Goal: Task Accomplishment & Management: Use online tool/utility

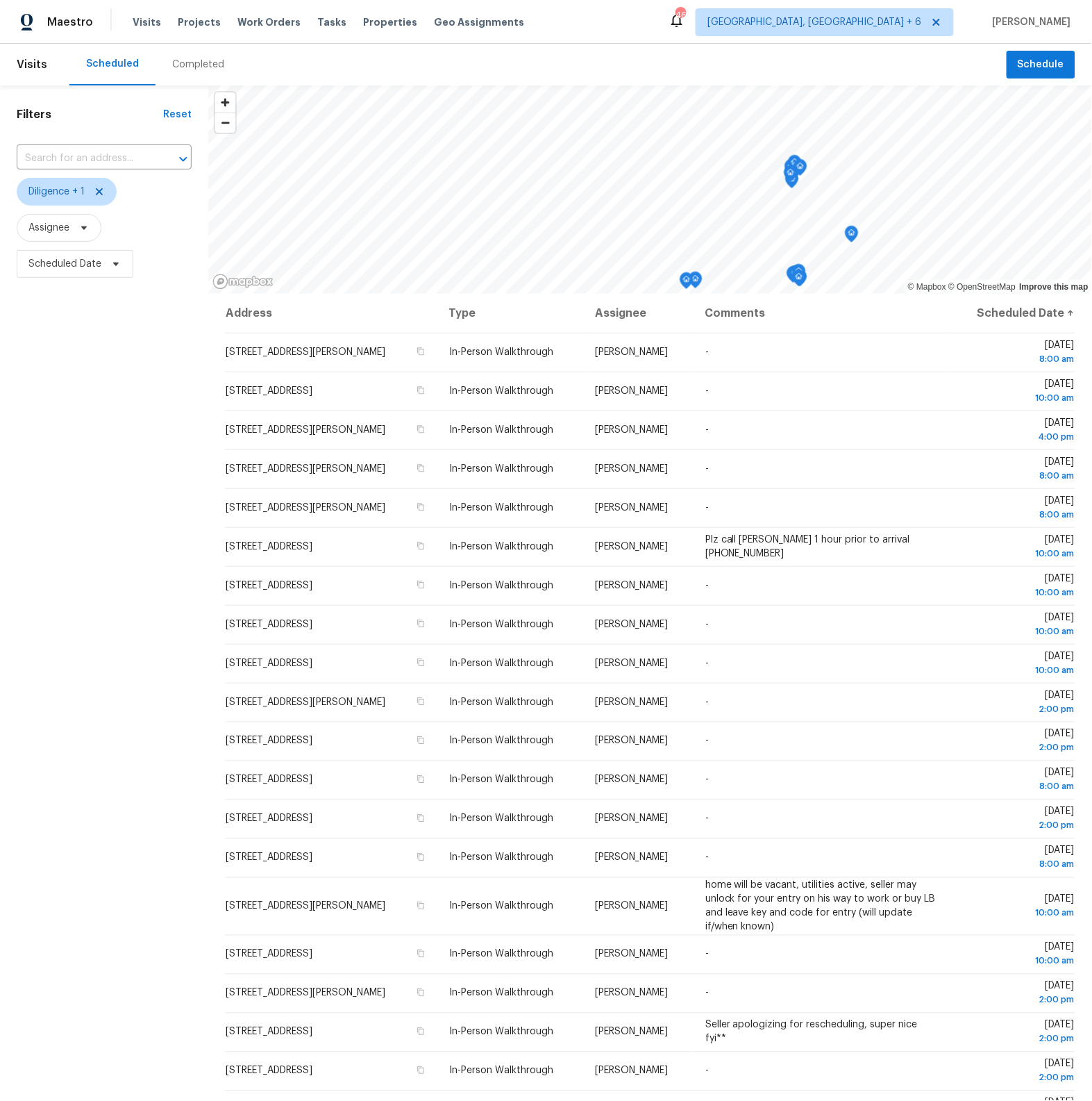
scroll to position [73, 0]
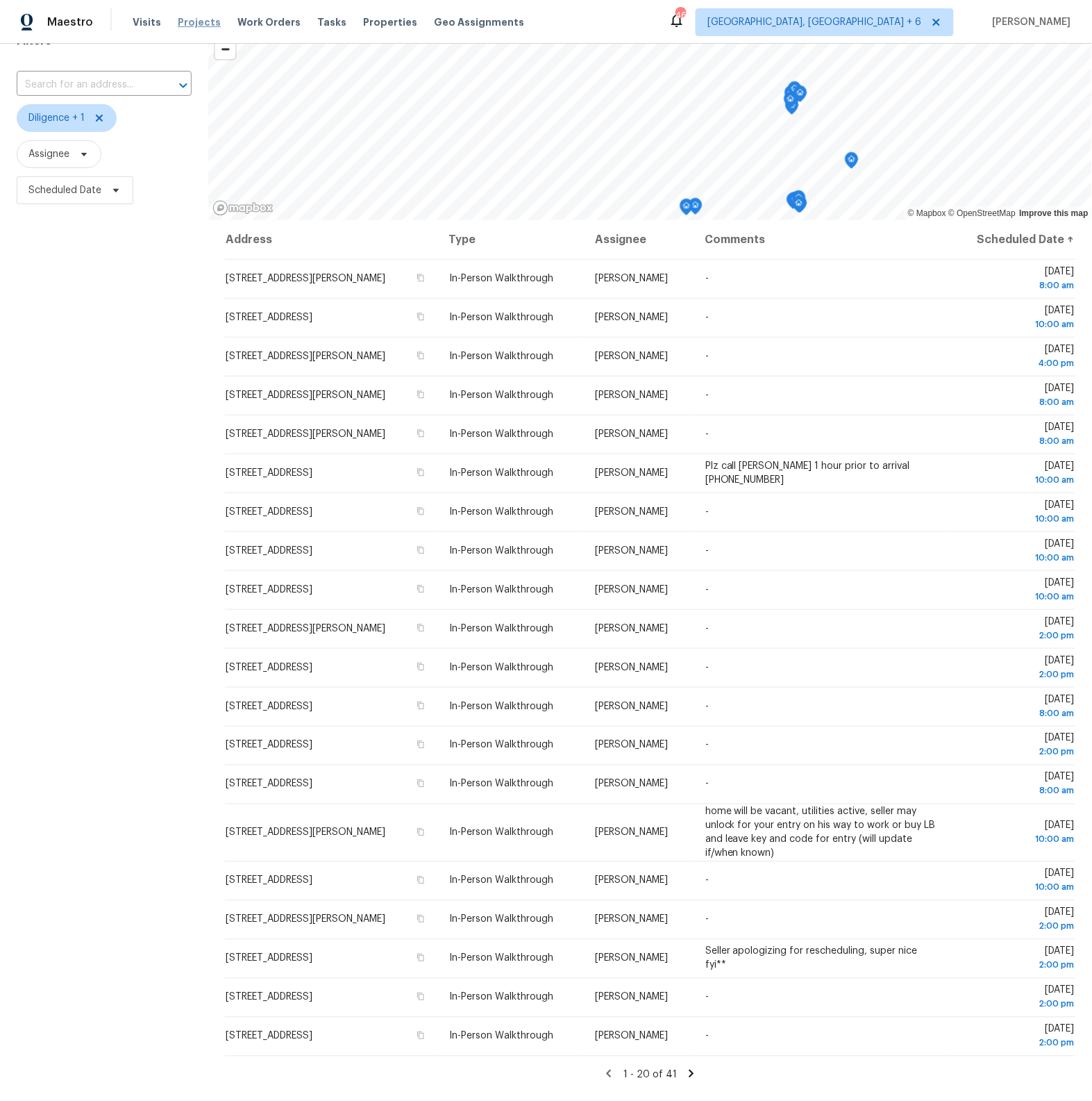
click at [184, 22] on span "Projects" at bounding box center [199, 22] width 43 height 14
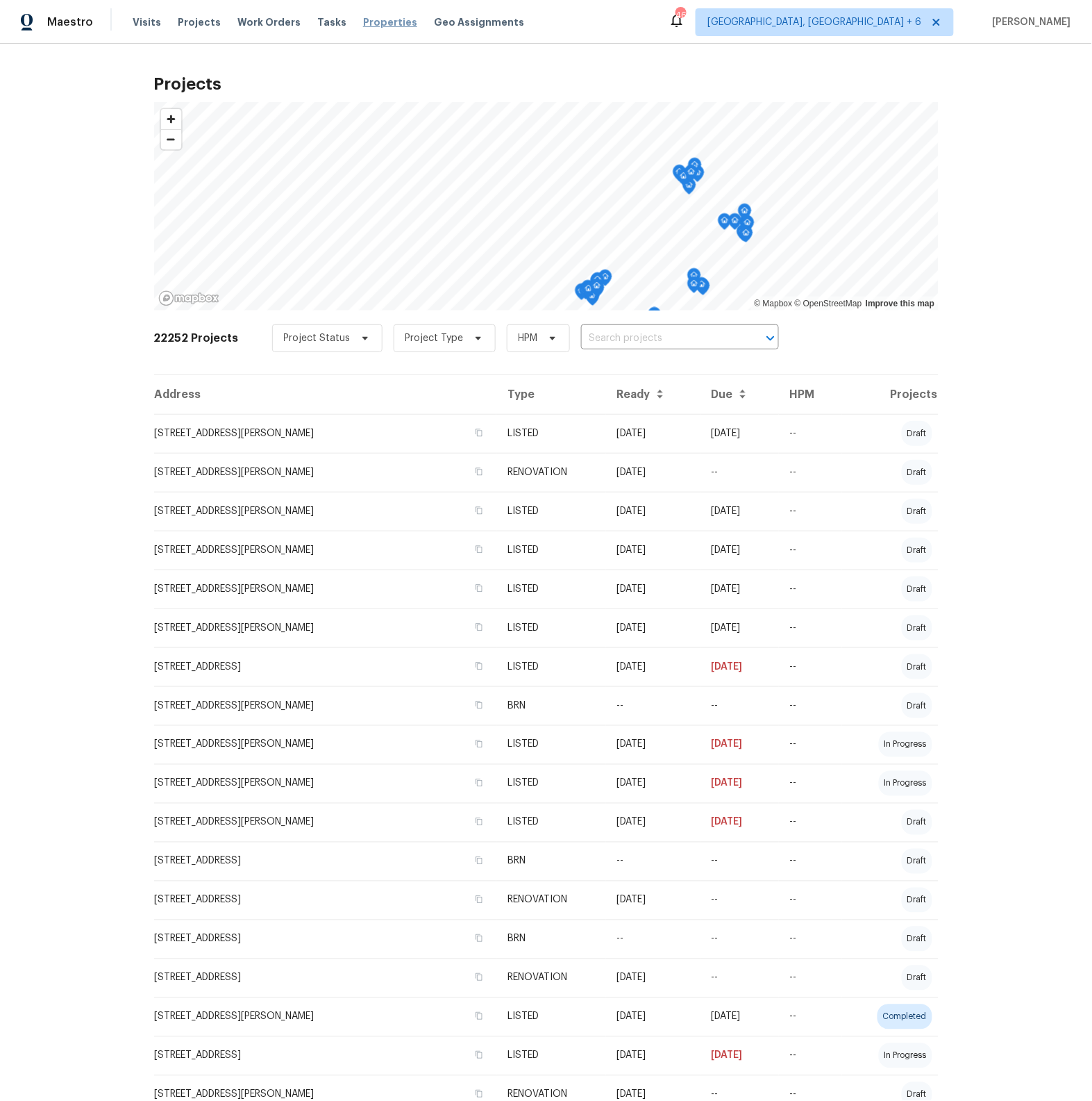
click at [387, 20] on span "Properties" at bounding box center [390, 22] width 55 height 14
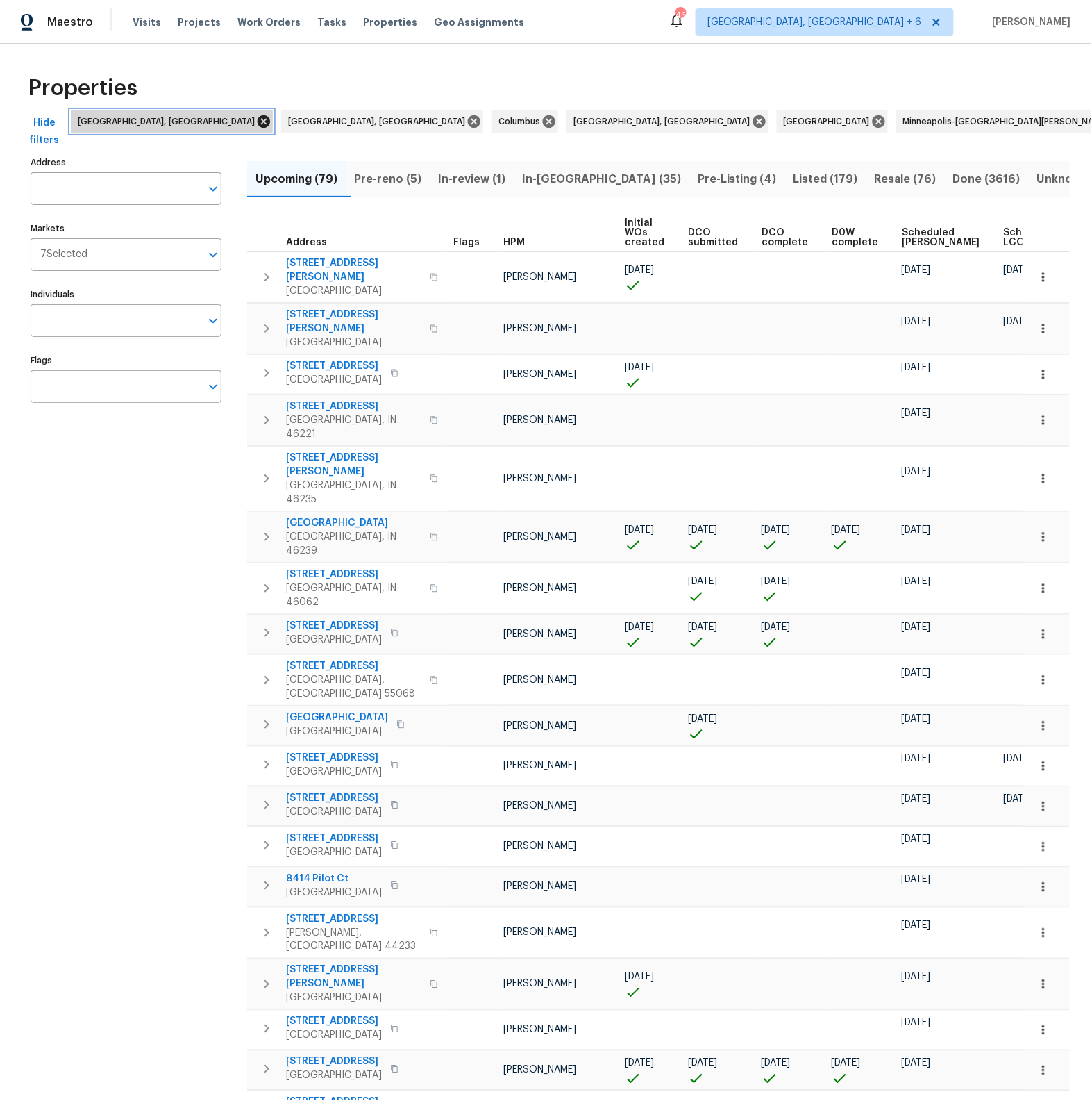
click at [258, 117] on icon at bounding box center [264, 121] width 13 height 13
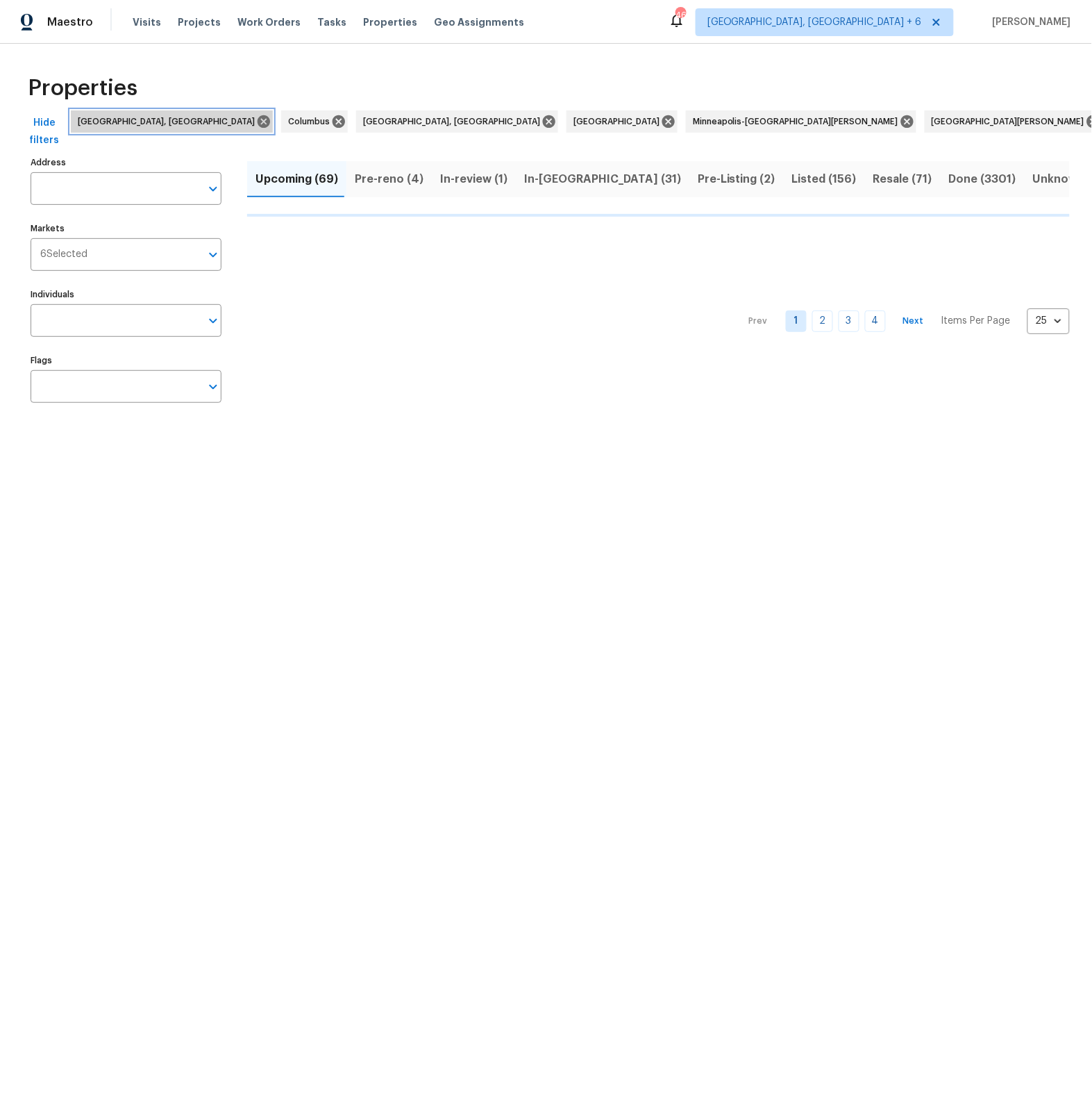
click at [258, 117] on icon at bounding box center [264, 121] width 13 height 13
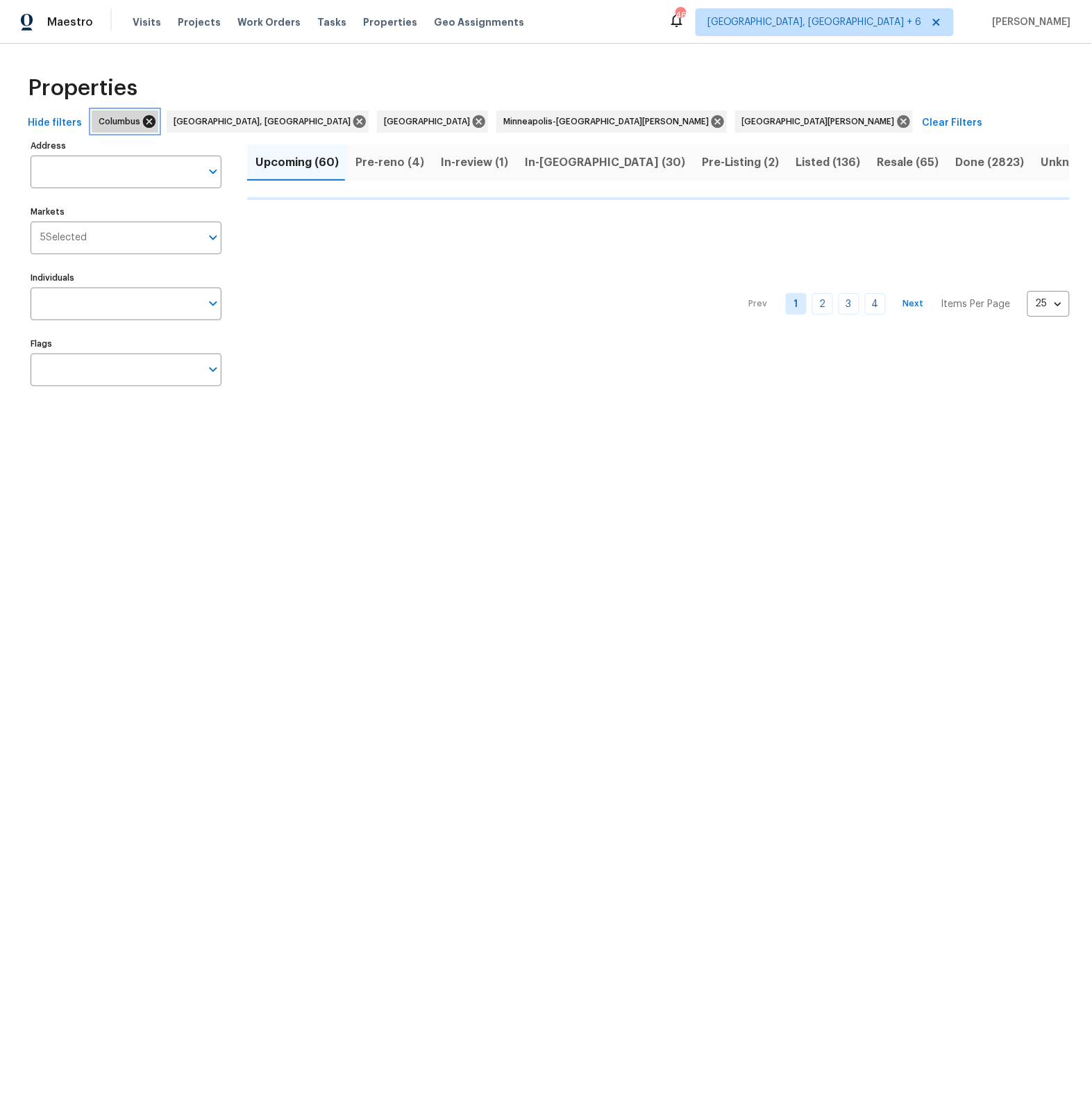
click at [145, 119] on icon at bounding box center [149, 121] width 13 height 13
click at [279, 119] on icon at bounding box center [285, 121] width 13 height 13
click at [188, 119] on icon at bounding box center [194, 121] width 13 height 13
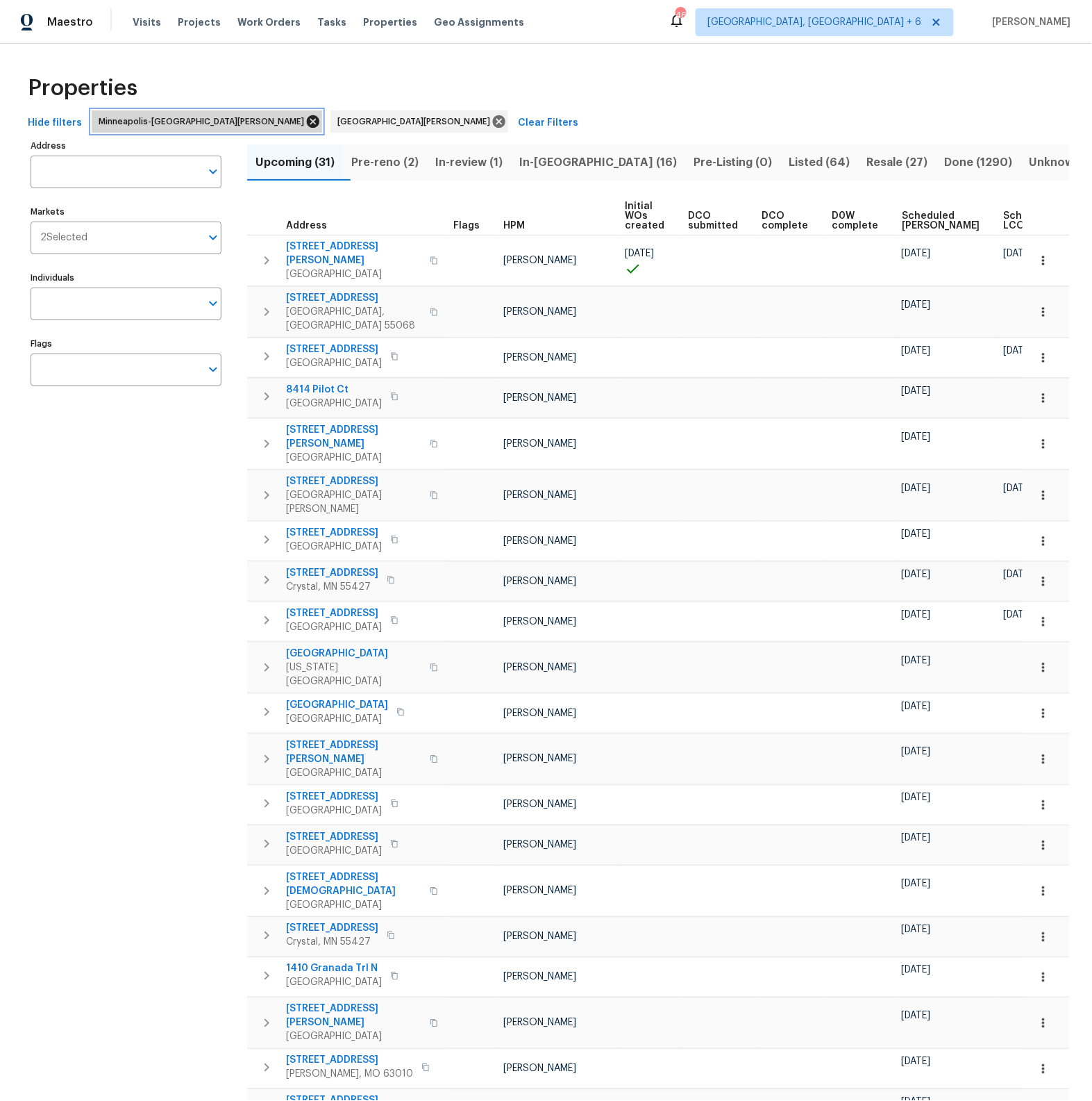
click at [306, 121] on icon at bounding box center [313, 121] width 15 height 15
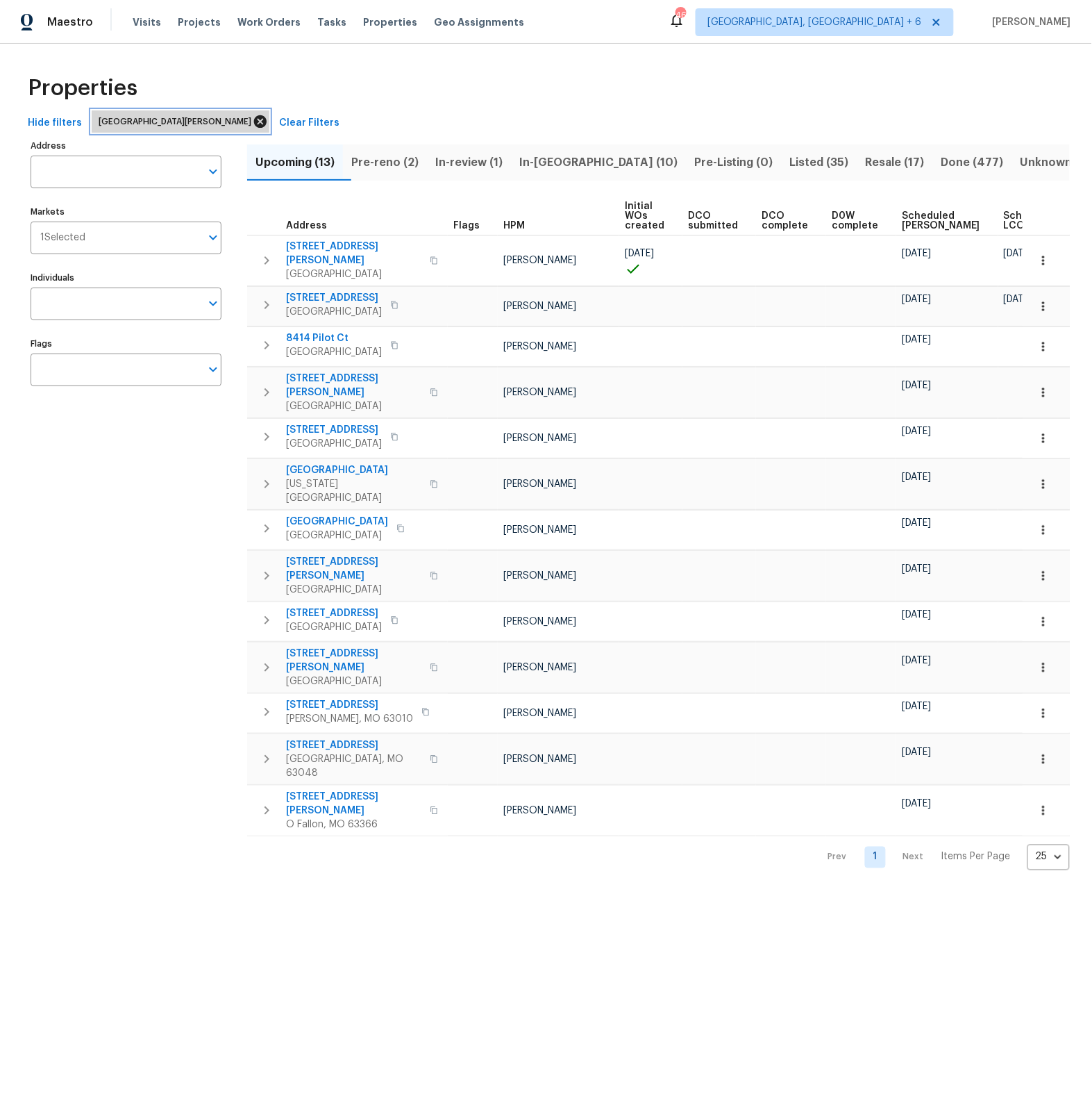
click at [253, 120] on icon at bounding box center [260, 121] width 15 height 15
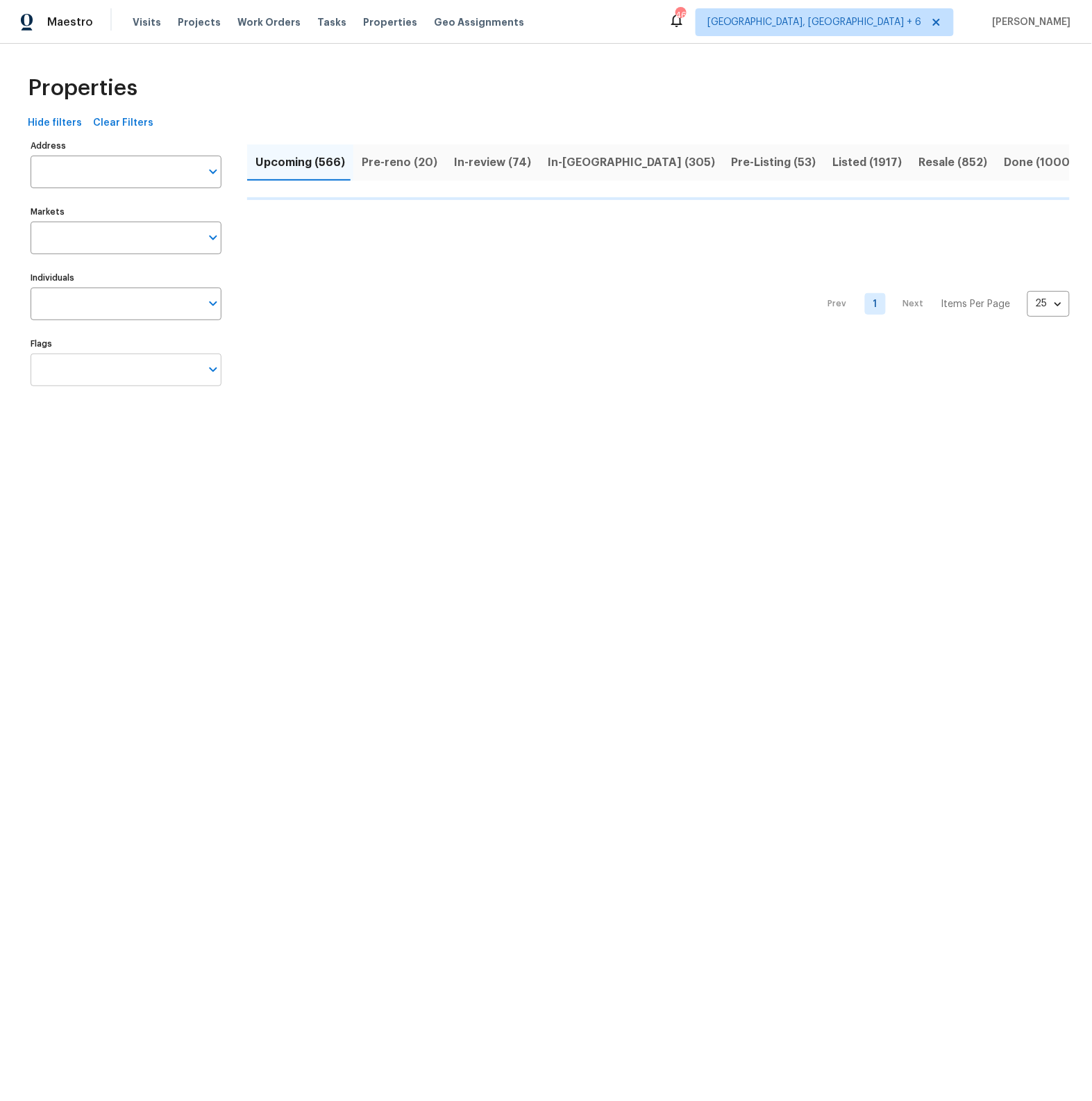
click at [205, 371] on icon "Open" at bounding box center [212, 369] width 17 height 17
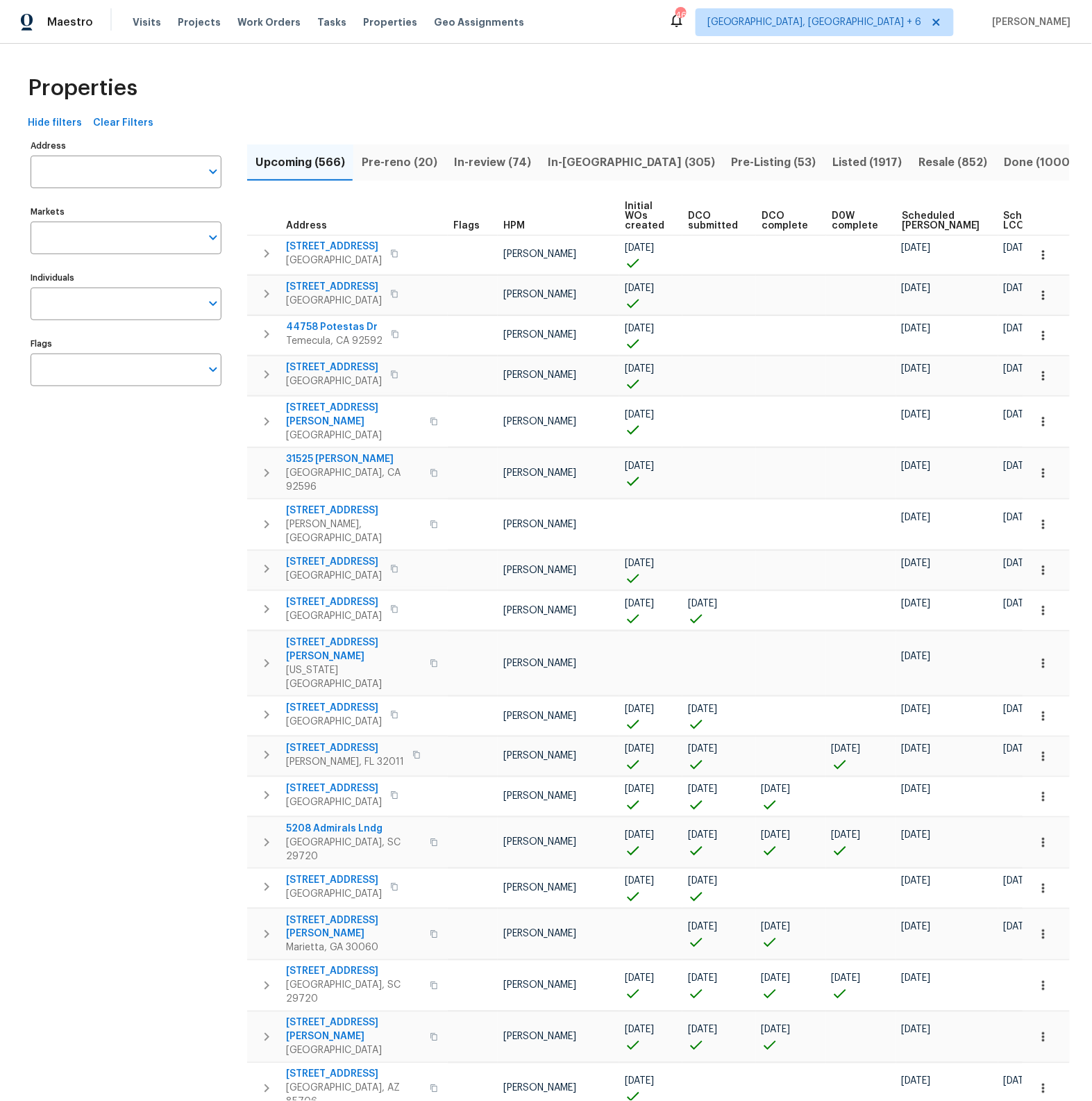
click at [59, 448] on div "Address Address Markets Markets Individuals Individuals Flags Flags" at bounding box center [135, 779] width 208 height 1288
click at [209, 371] on icon "Open" at bounding box center [212, 369] width 17 height 17
click at [57, 447] on input "checkbox" at bounding box center [55, 450] width 29 height 29
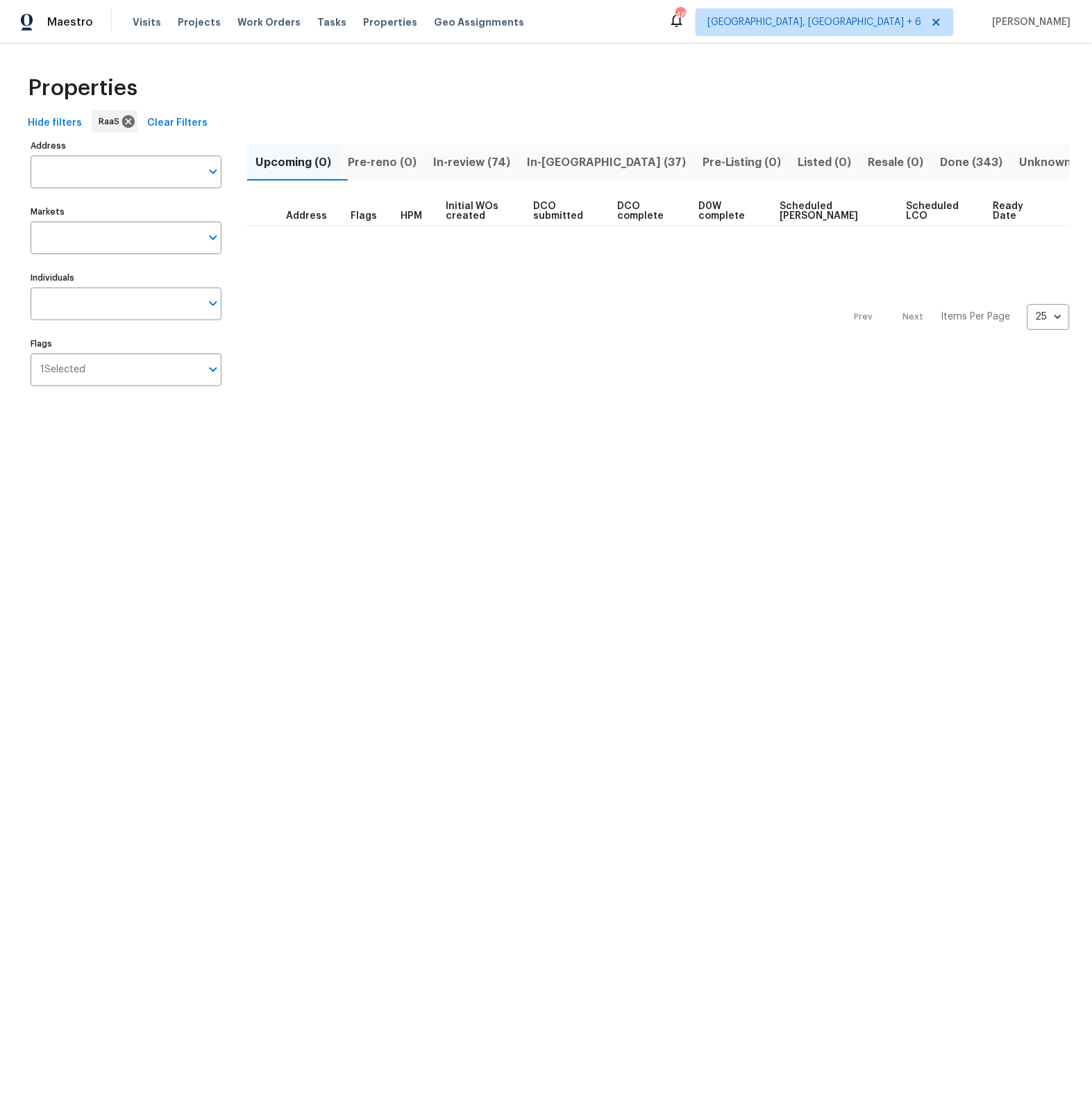
click at [507, 158] on span "In-review (74)" at bounding box center [473, 163] width 77 height 20
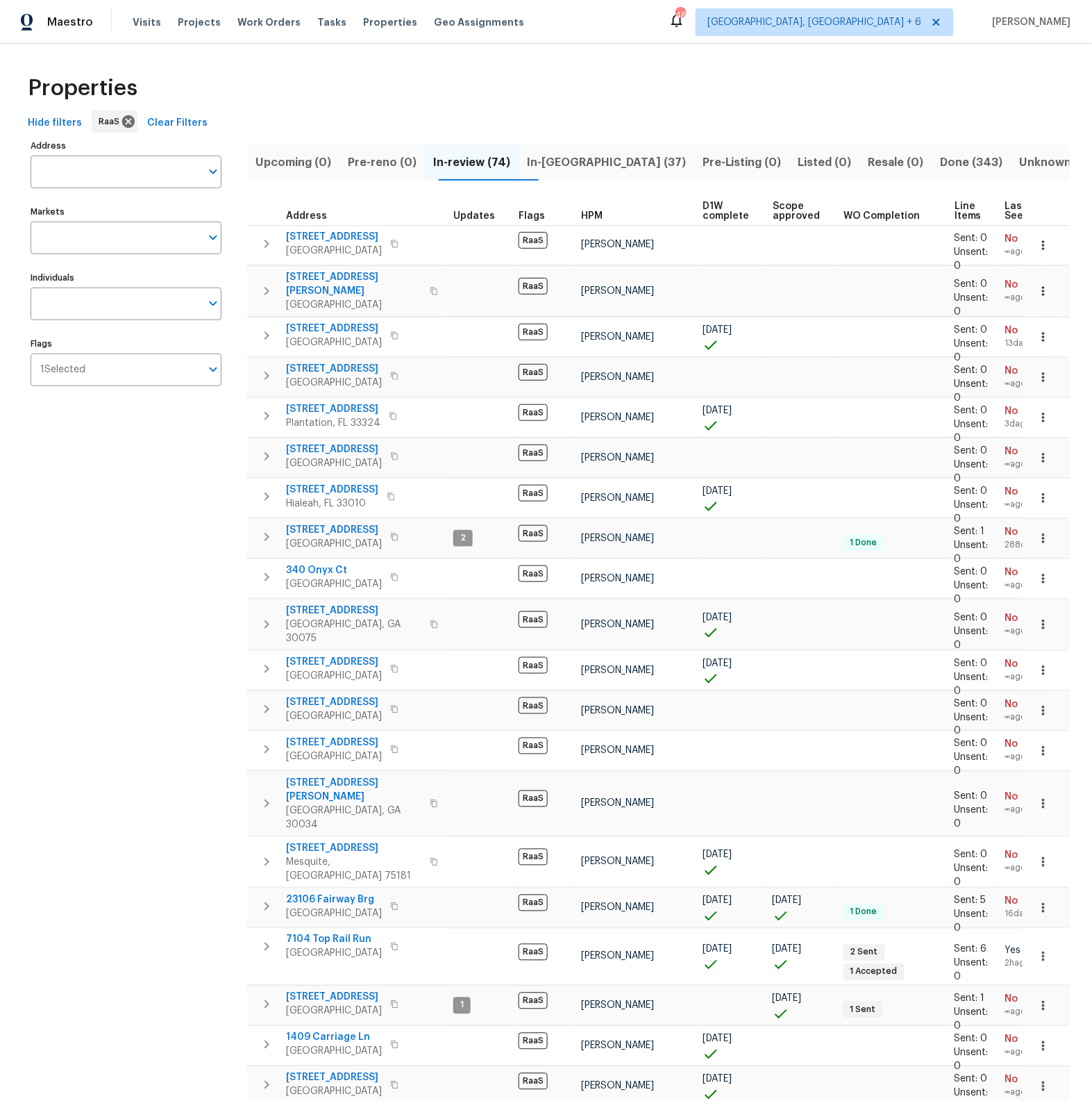
click at [596, 163] on span "In-reno (37)" at bounding box center [607, 163] width 159 height 20
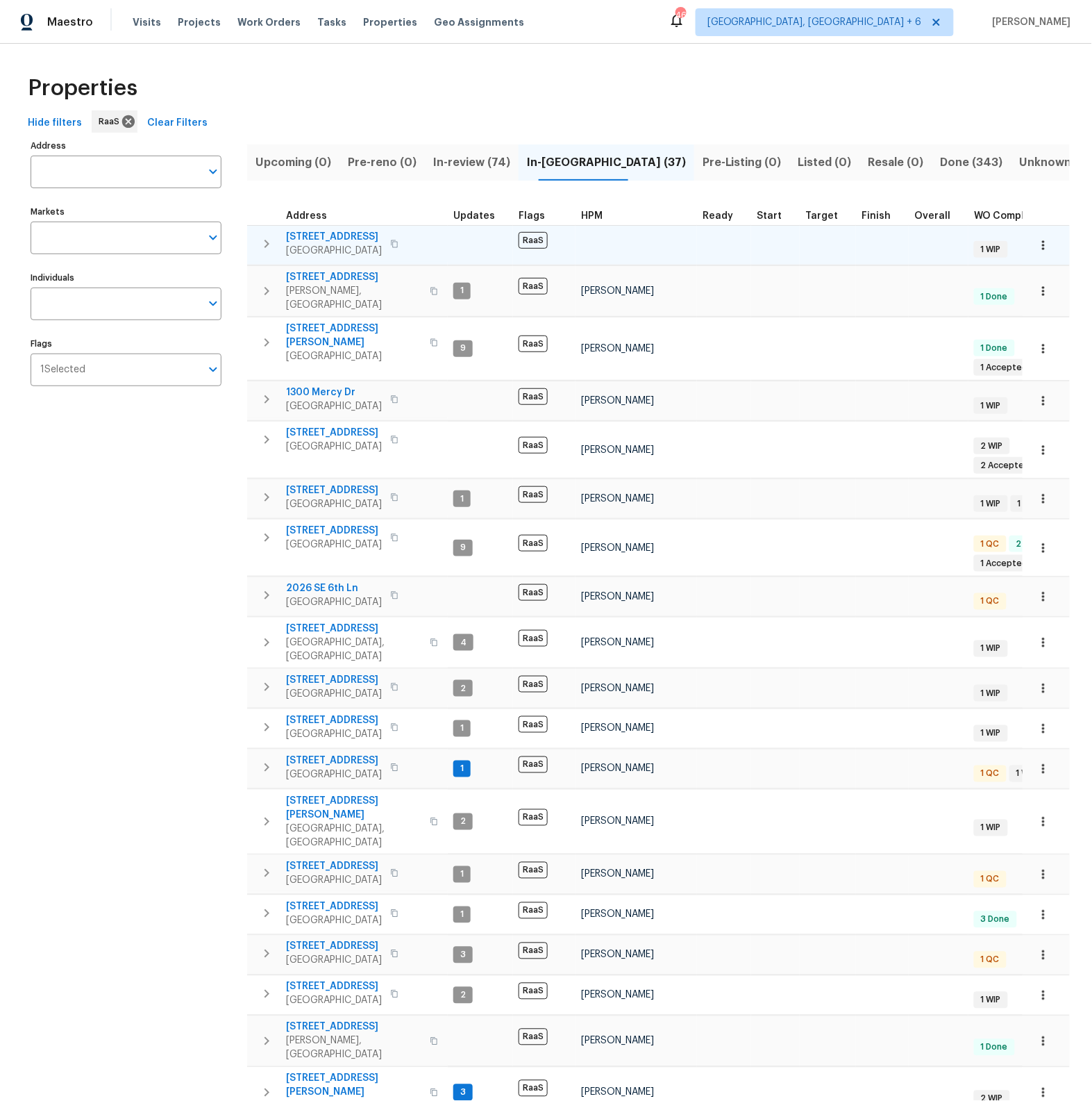
click at [343, 237] on span "2756 Del Ridge Dr" at bounding box center [334, 237] width 96 height 14
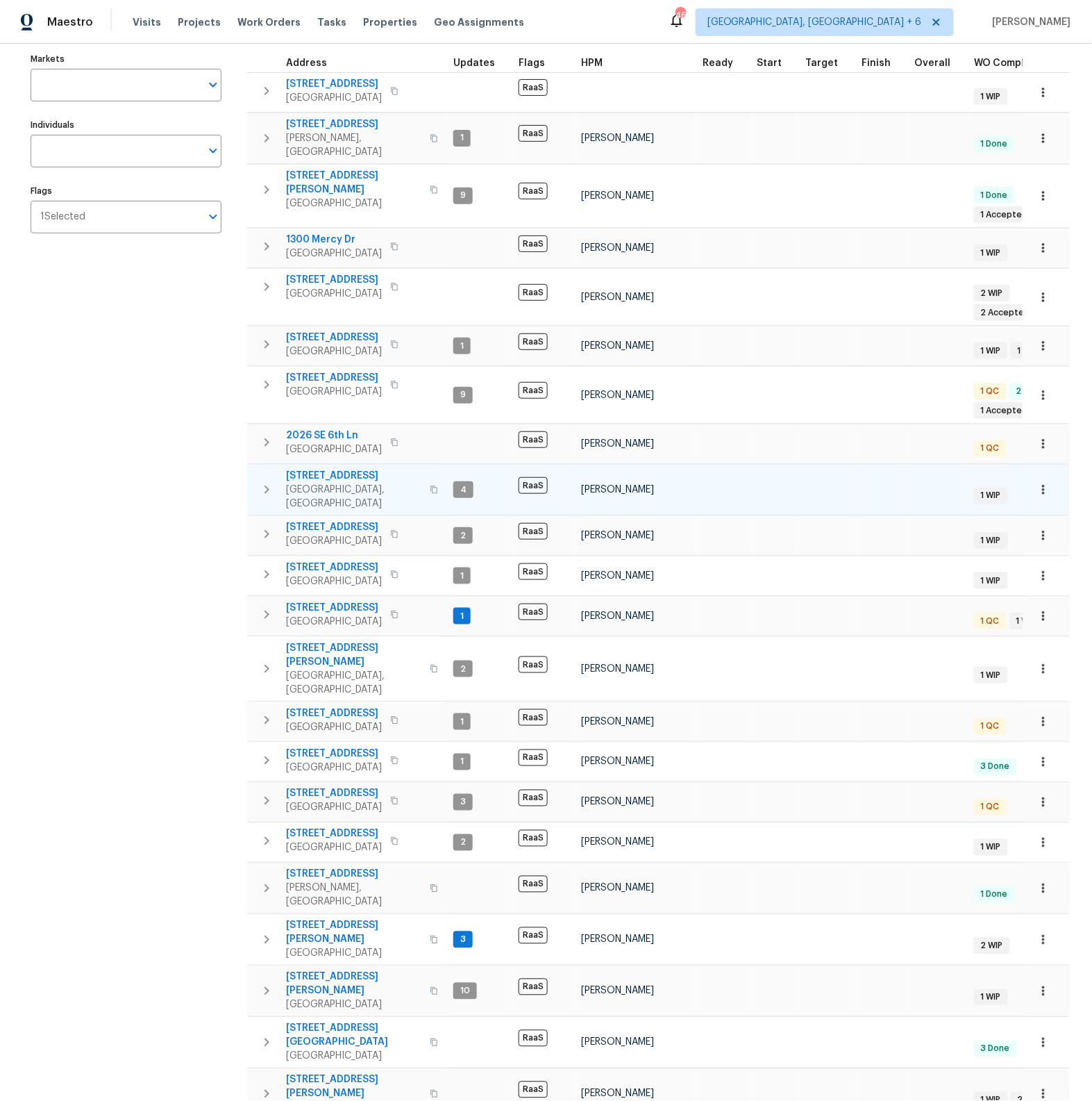
scroll to position [172, 0]
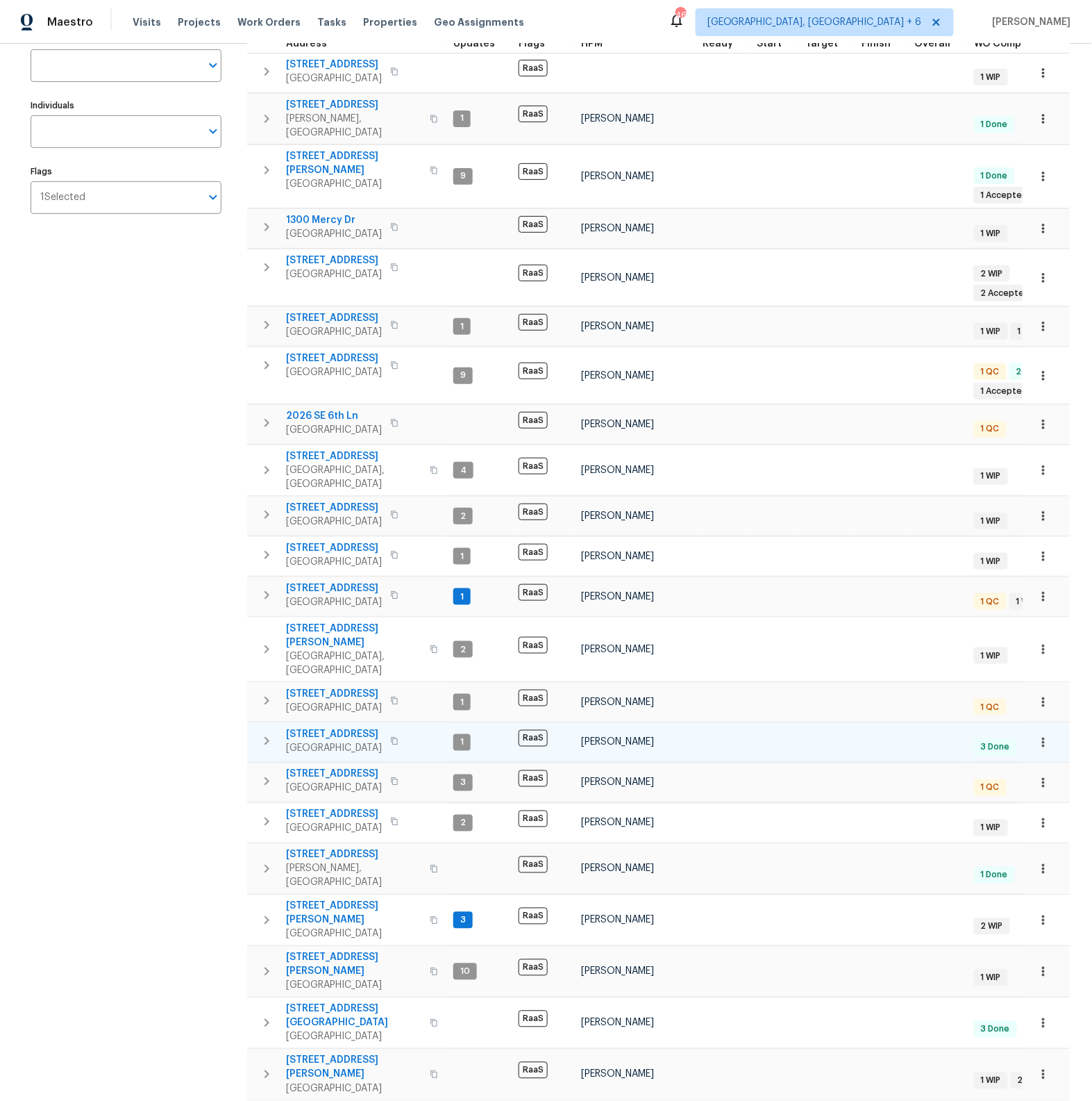
click at [338, 727] on span "16121 Filbert St" at bounding box center [334, 734] width 96 height 14
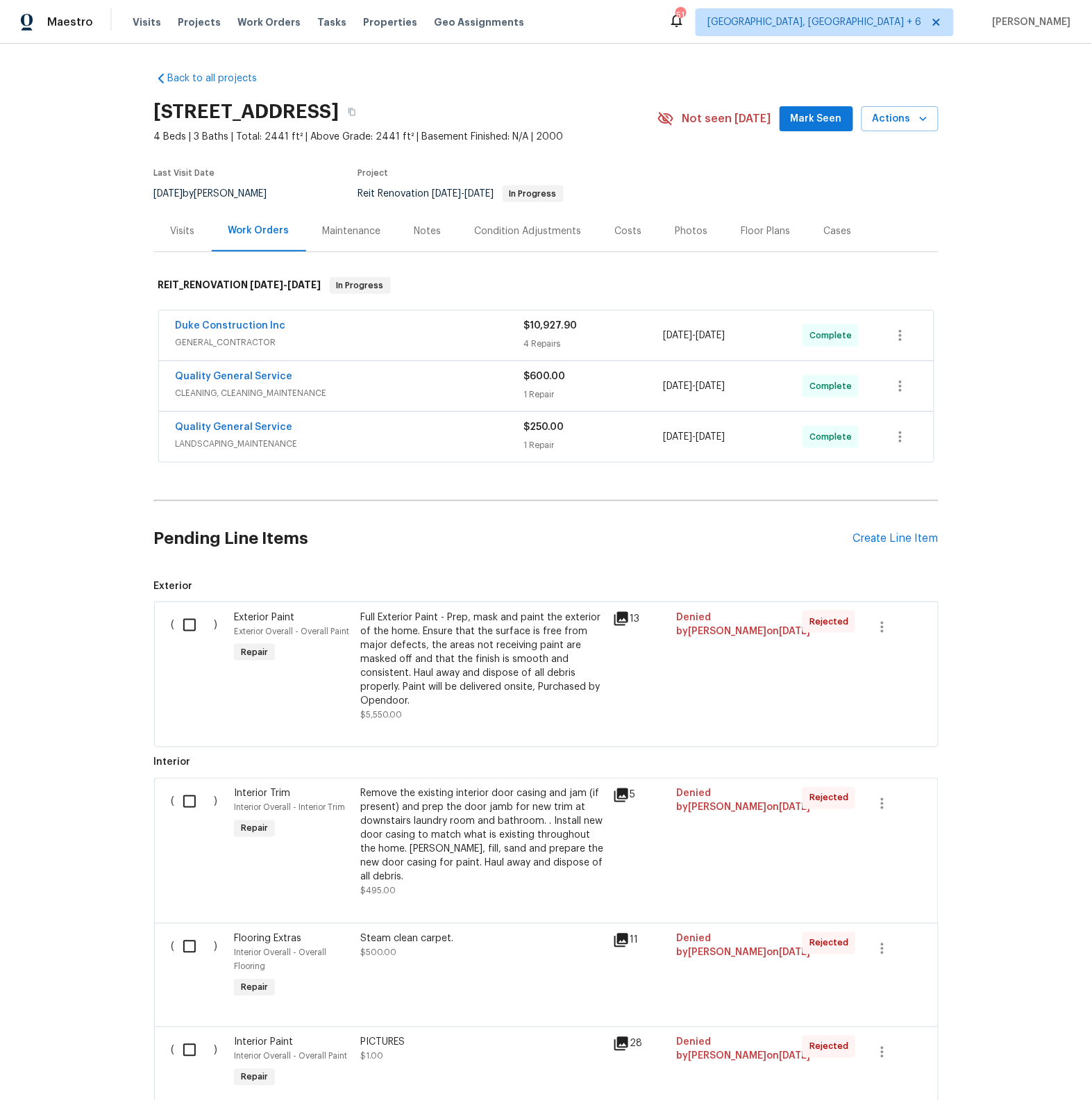
click at [420, 228] on div "Notes" at bounding box center [428, 231] width 27 height 14
click at [434, 241] on div "Notes" at bounding box center [428, 230] width 61 height 41
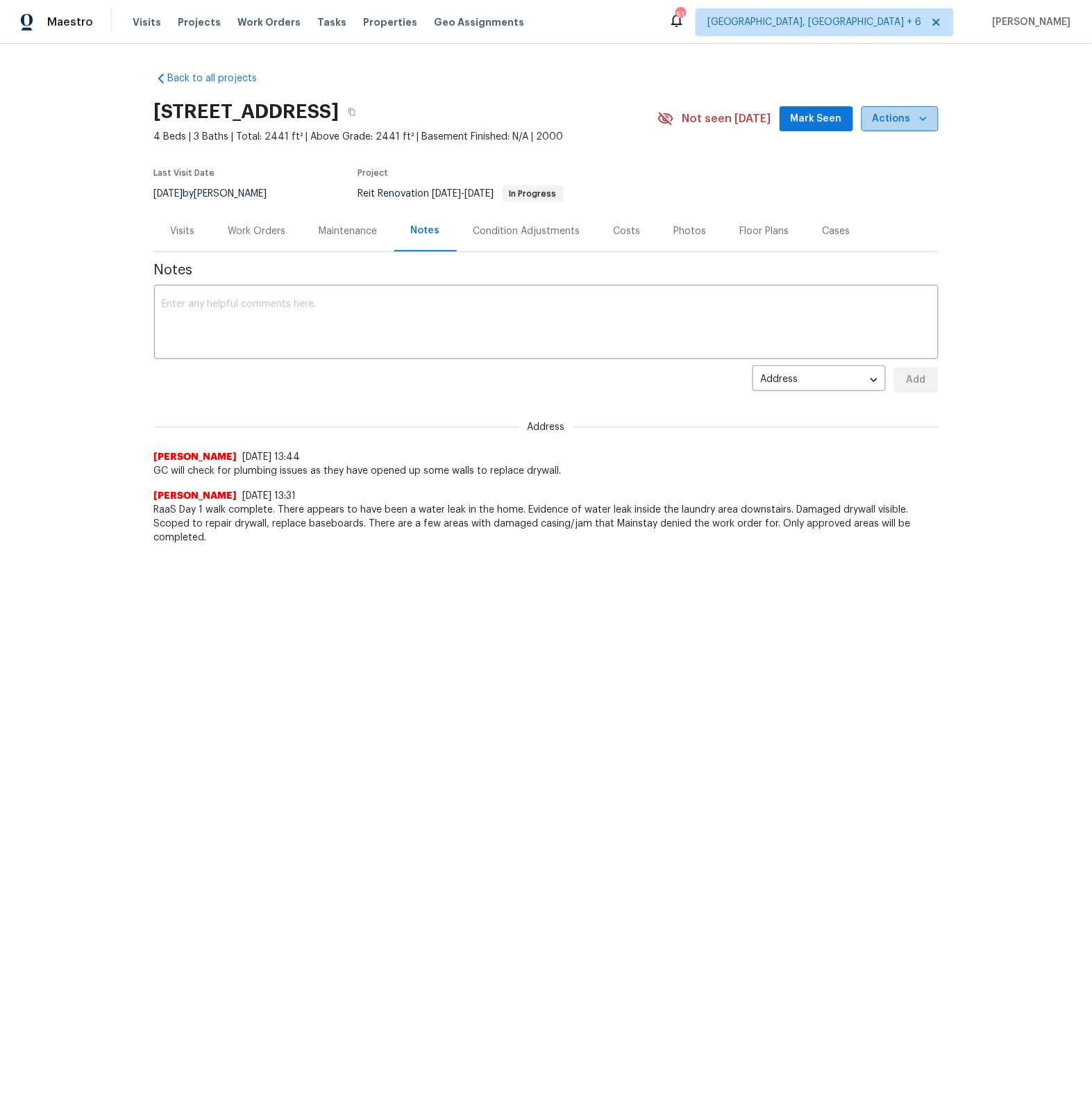
click at [921, 114] on icon "button" at bounding box center [923, 119] width 14 height 14
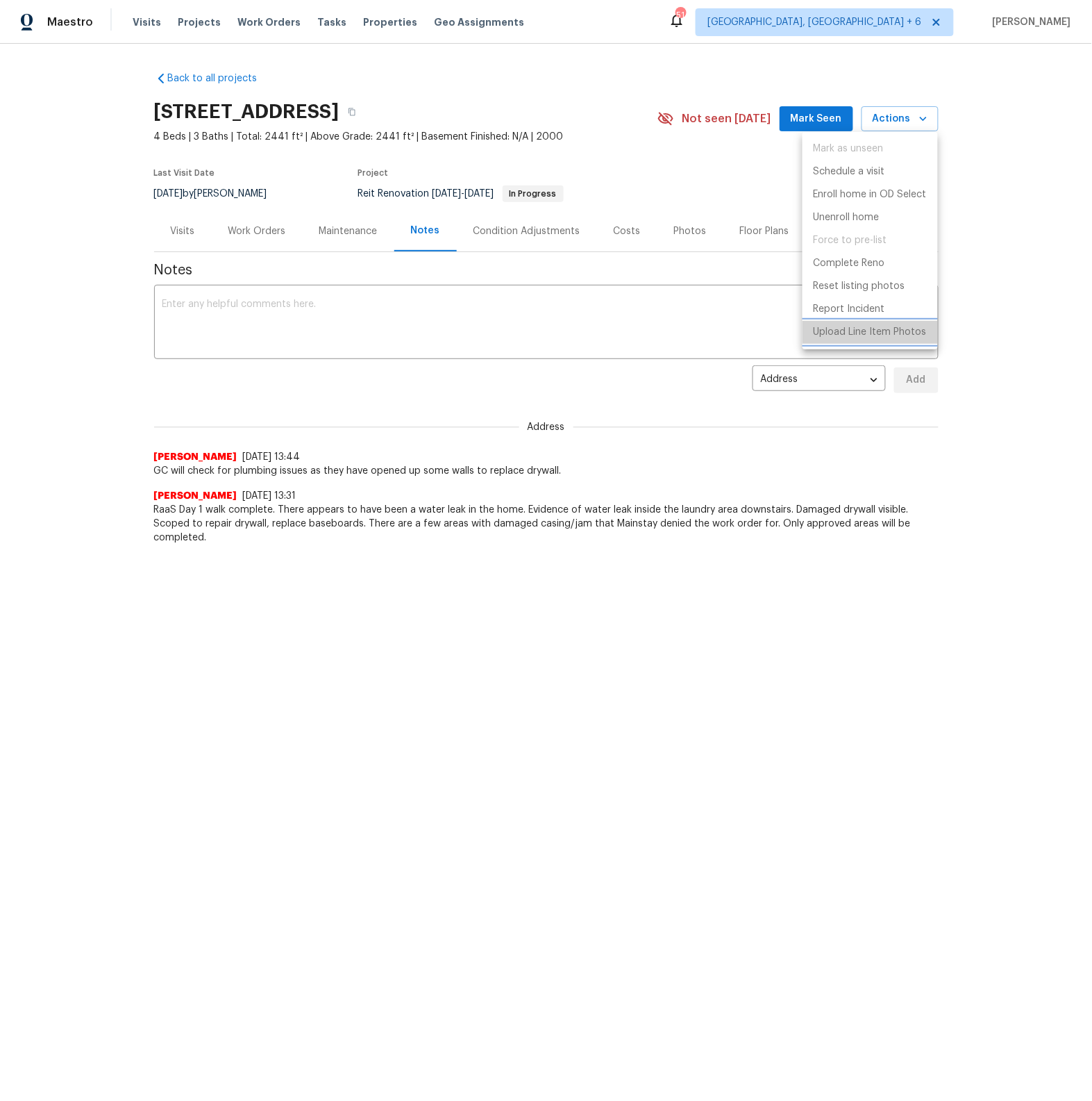
click at [895, 331] on p "Upload Line Item Photos" at bounding box center [871, 332] width 113 height 15
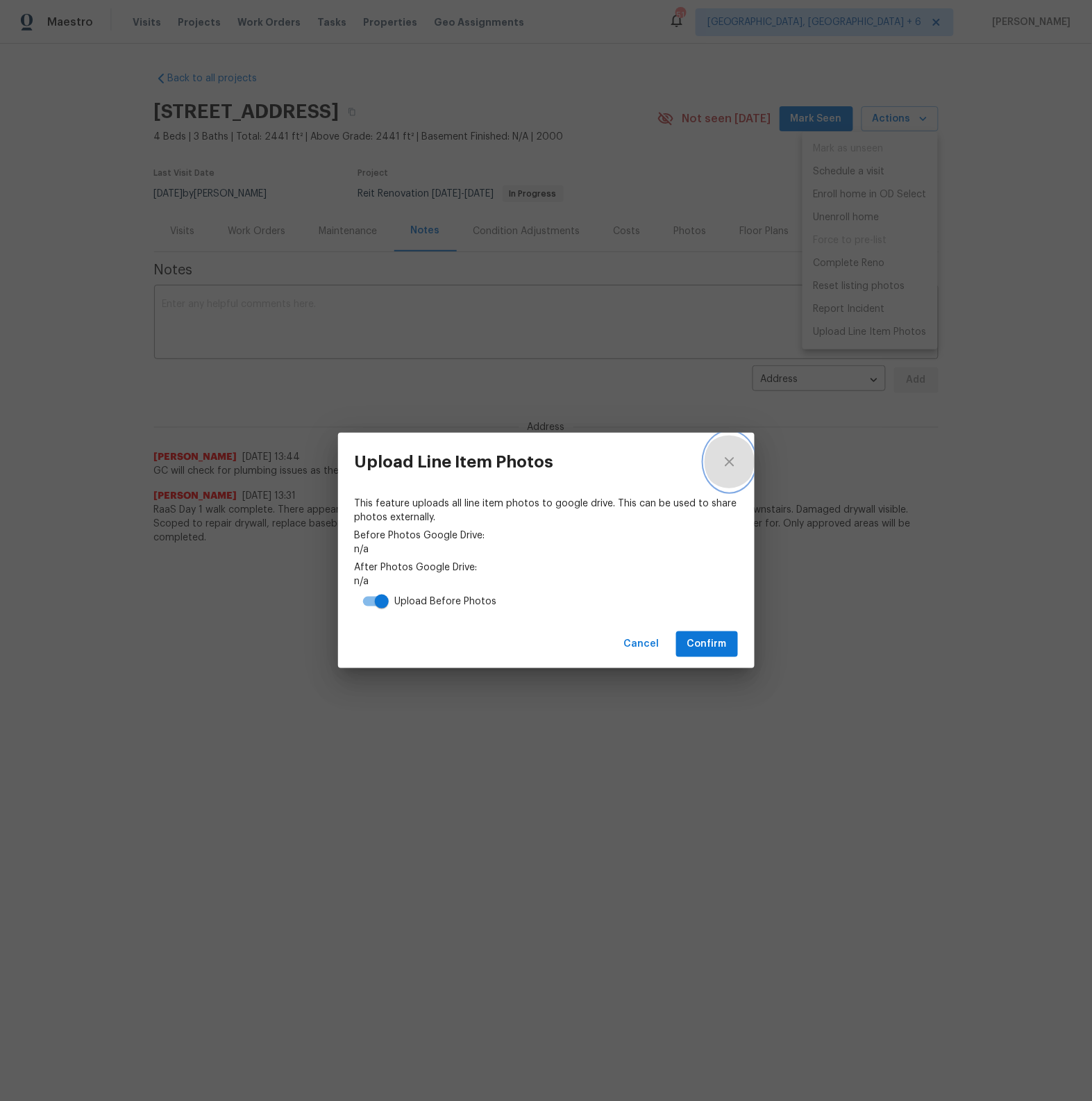
click at [734, 464] on icon "close" at bounding box center [730, 462] width 17 height 17
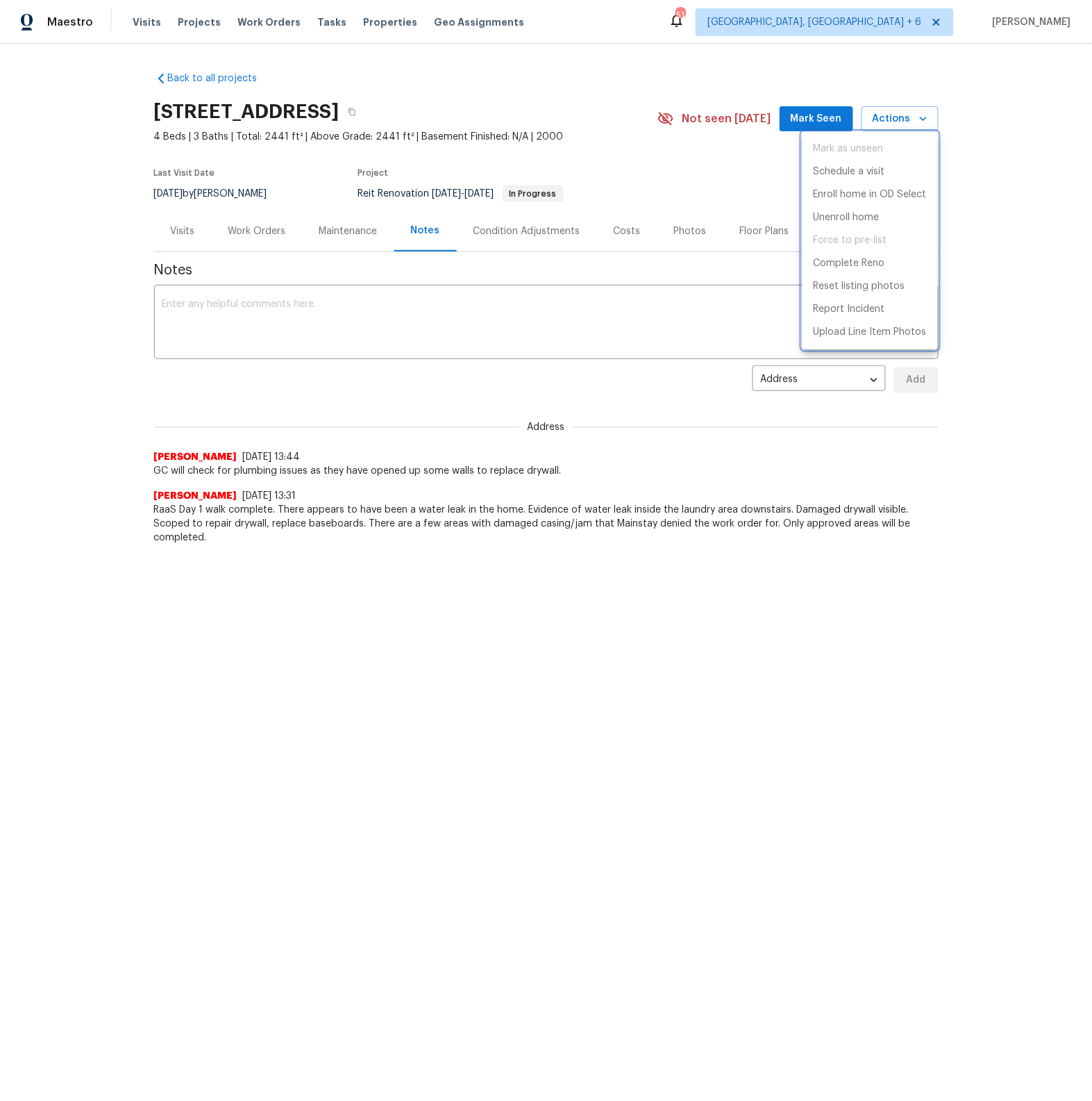
click at [815, 440] on div at bounding box center [546, 550] width 1092 height 1101
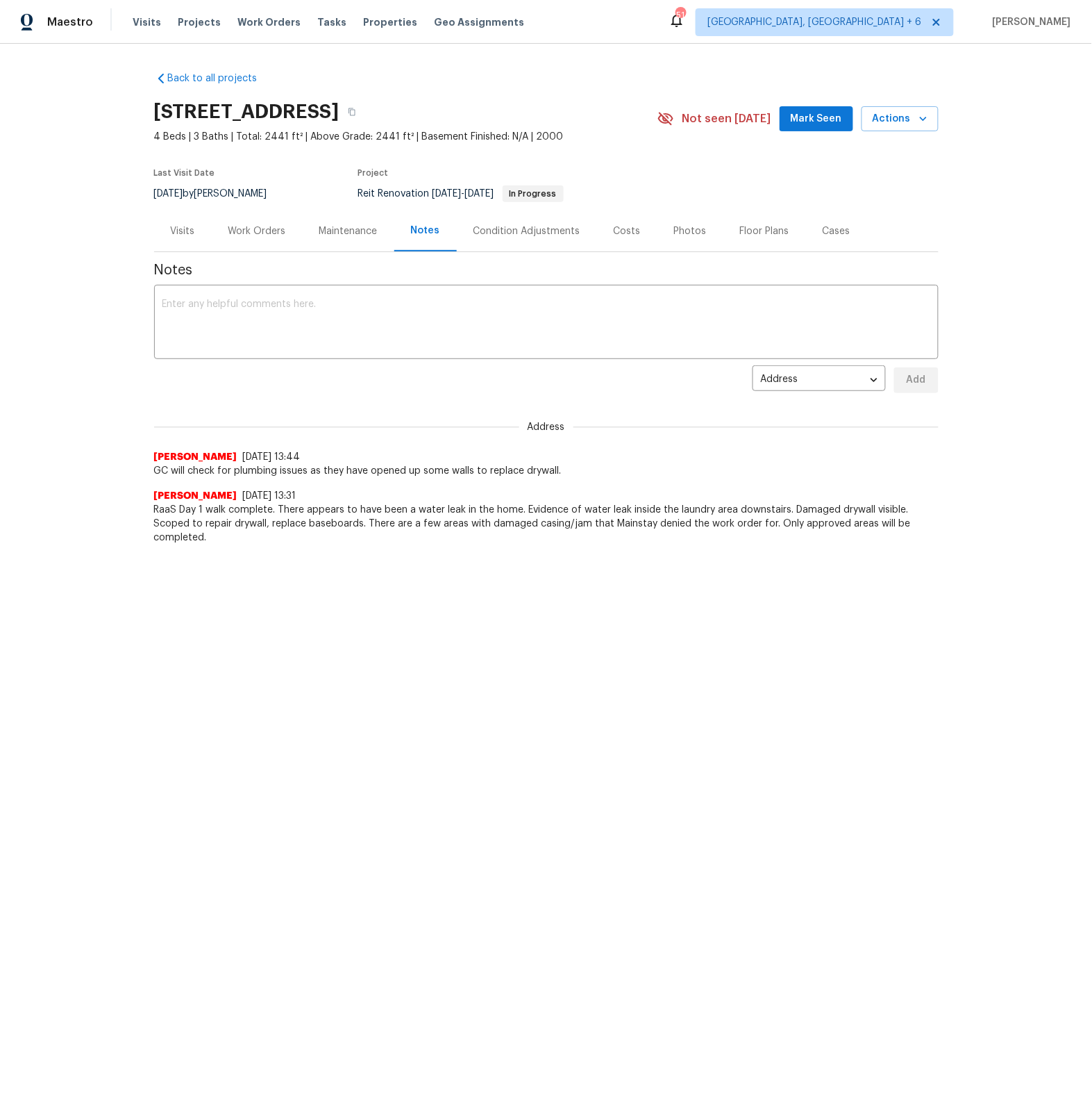
click at [255, 232] on div "Work Orders" at bounding box center [257, 231] width 58 height 14
